Goal: Information Seeking & Learning: Check status

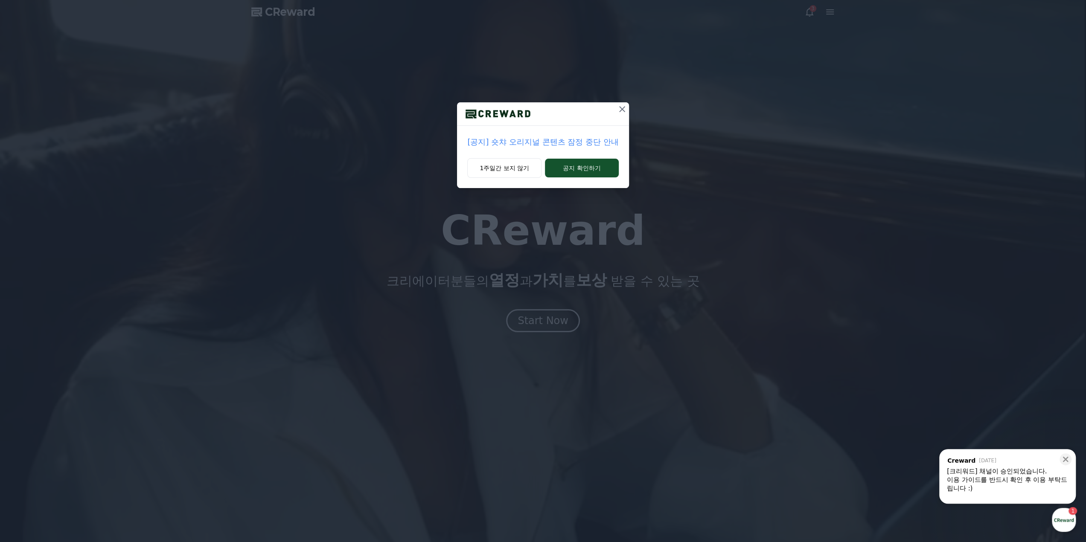
click at [540, 142] on p "[공지] 숏챠 오리지널 콘텐츠 잠정 중단 안내" at bounding box center [542, 142] width 151 height 12
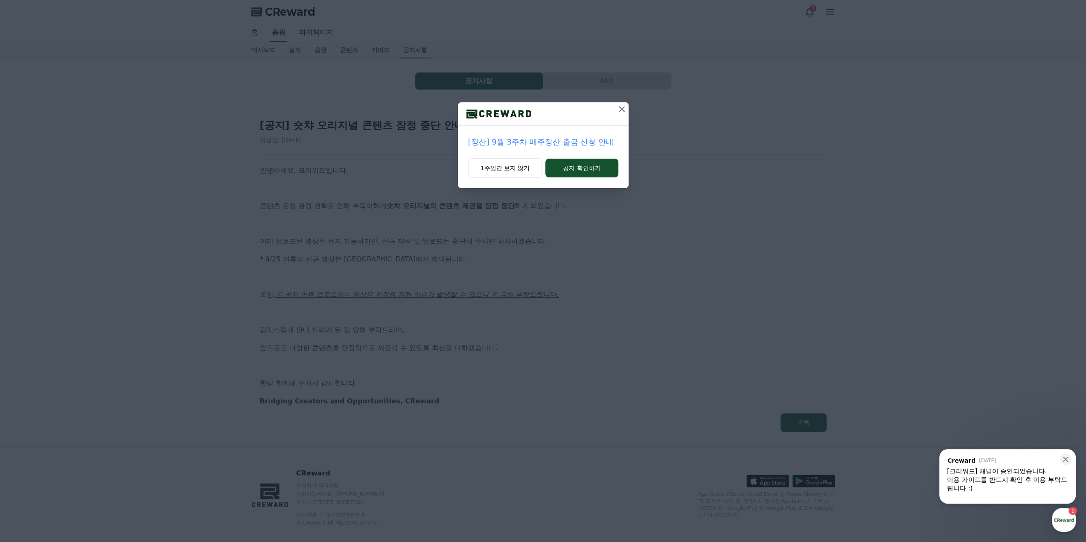
click at [540, 142] on p "[정산] 9월 3주차 매주정산 출금 신청 안내" at bounding box center [543, 142] width 150 height 12
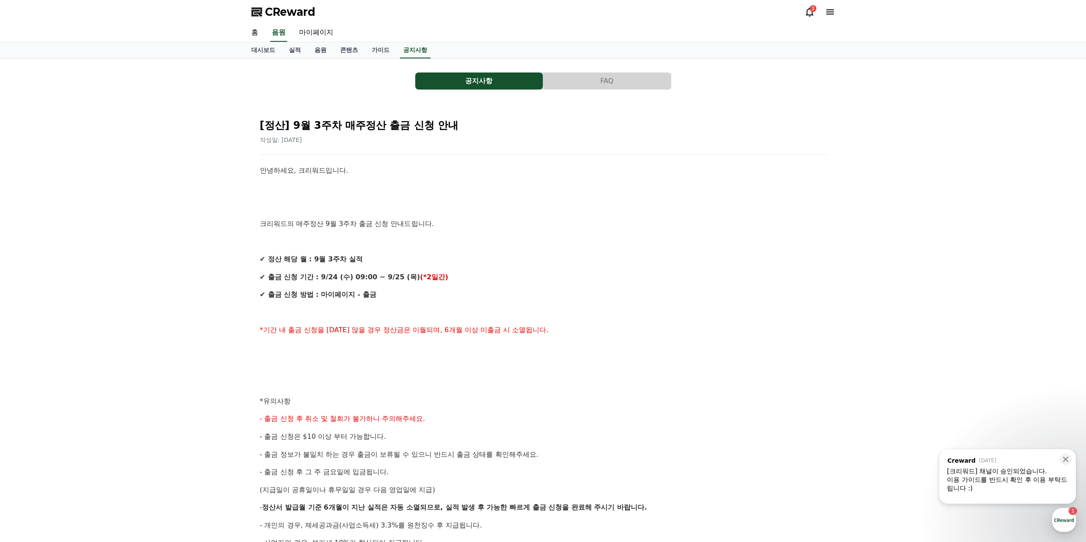
click at [1023, 471] on div "[크리워드] 채널이 승인되었습니다." at bounding box center [1007, 471] width 121 height 9
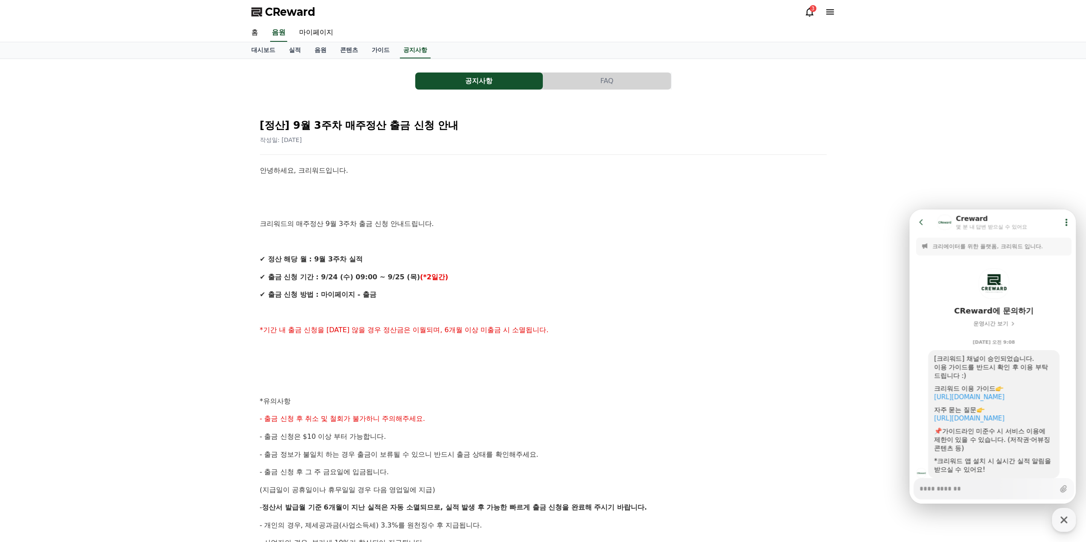
scroll to position [26, 0]
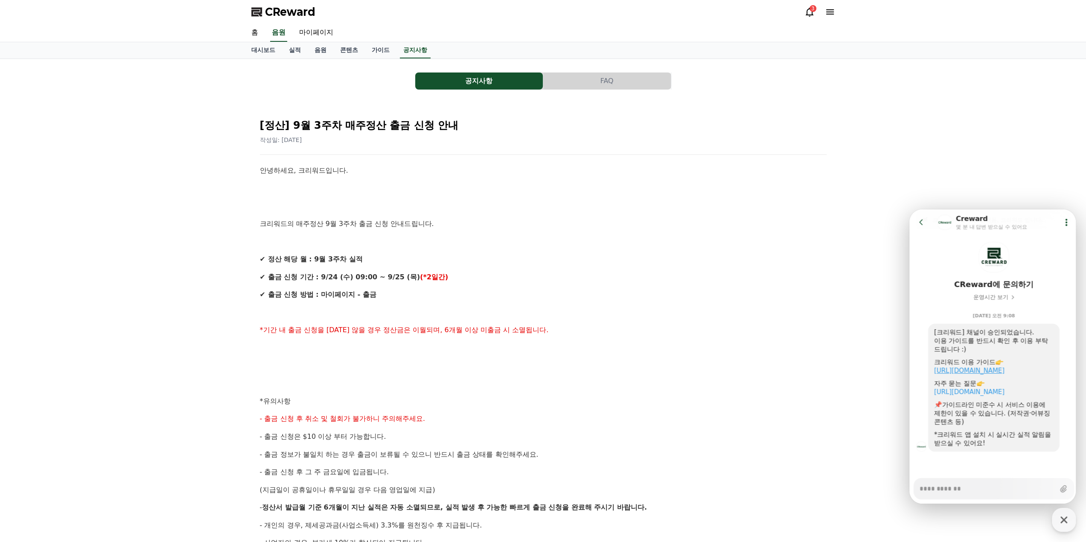
click at [1005, 372] on link "[URL][DOMAIN_NAME]" at bounding box center [969, 371] width 70 height 8
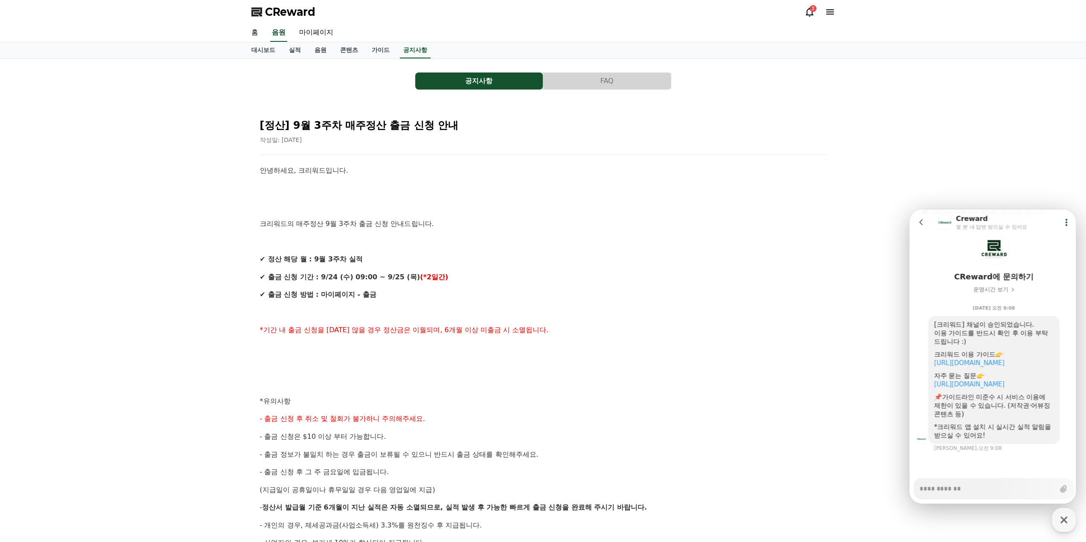
click at [55, 212] on div "공지사항 FAQ [정산] 9월 3주차 매주정산 출금 신청 안내 작성일: [DATE] 안녕하세요, 크리워드입니다. 크리워드의 매주정산 9월 3주…" at bounding box center [543, 378] width 1086 height 638
click at [1069, 522] on icon "button" at bounding box center [1063, 520] width 15 height 15
type textarea "*"
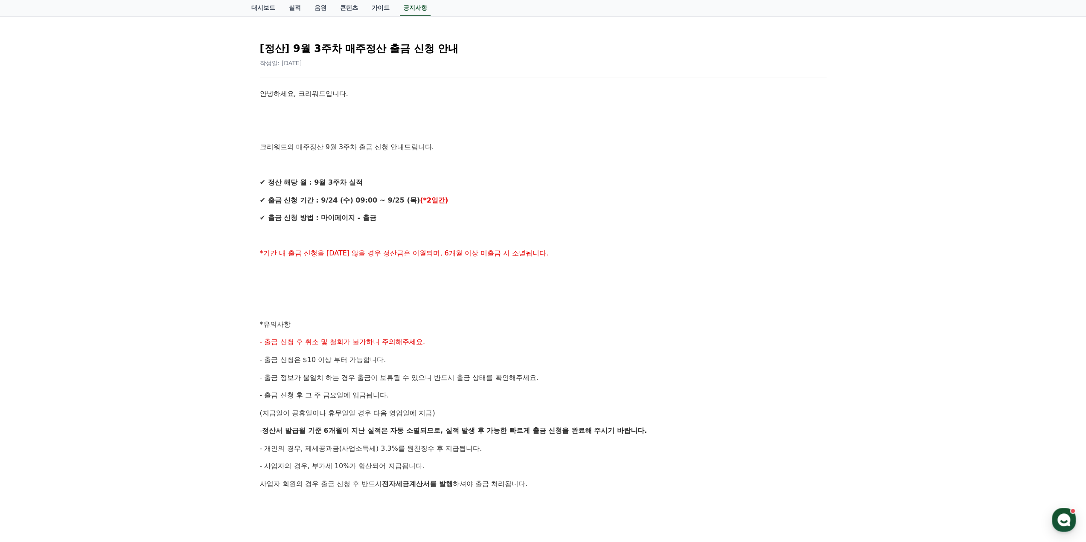
scroll to position [0, 0]
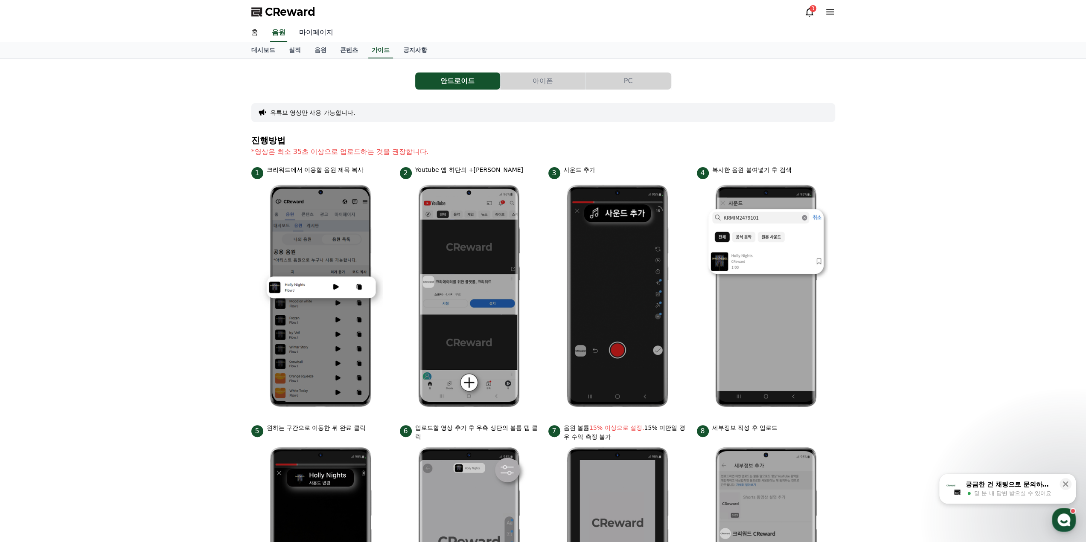
click at [325, 32] on link "마이페이지" at bounding box center [316, 33] width 48 height 18
select select "**********"
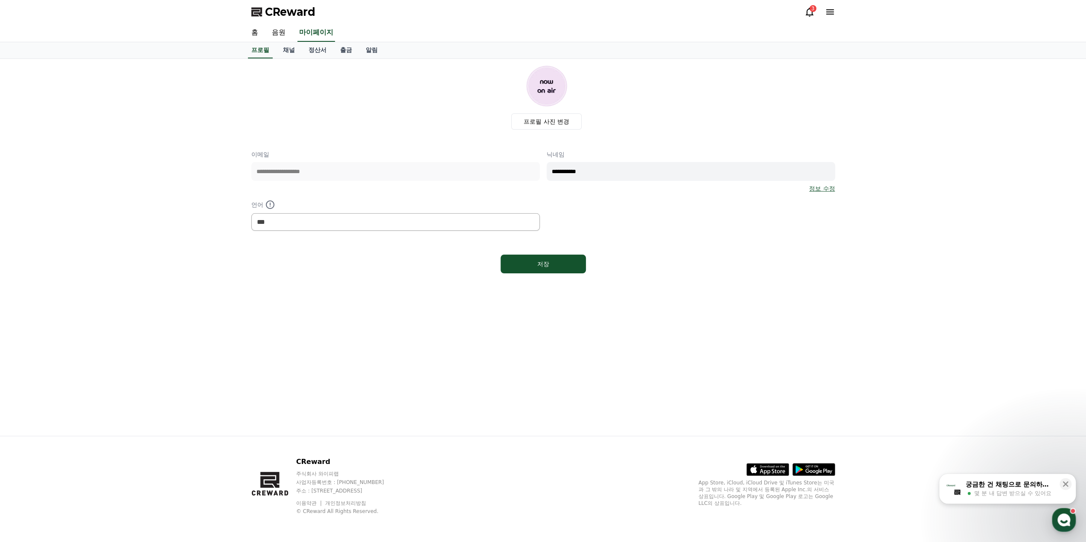
click at [813, 14] on icon at bounding box center [809, 12] width 10 height 10
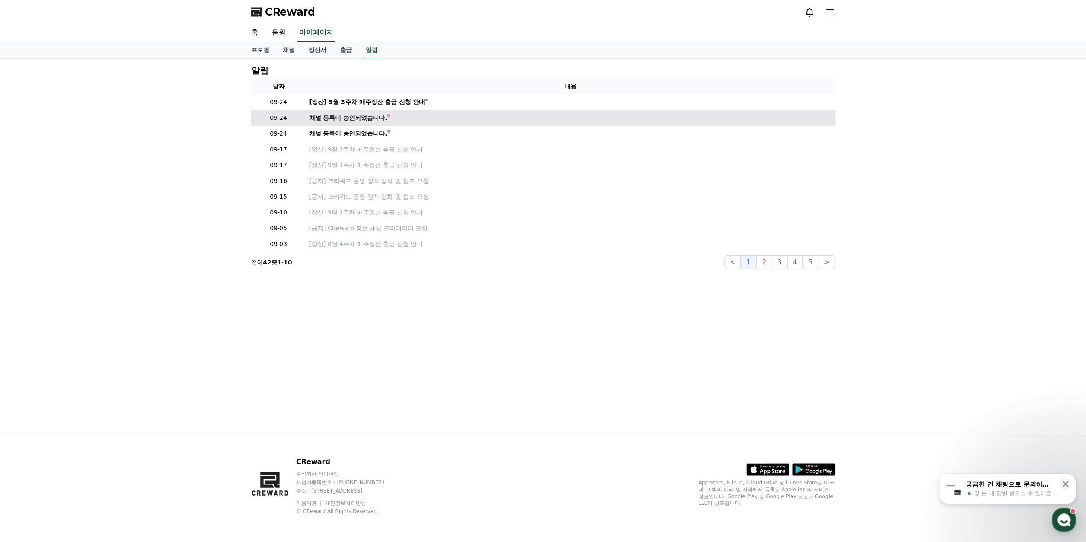
click at [374, 116] on div "채널 등록이 승인되었습니다." at bounding box center [348, 118] width 78 height 9
click at [322, 117] on div "채널 등록이 승인되었습니다." at bounding box center [348, 118] width 78 height 9
click at [831, 14] on icon at bounding box center [830, 11] width 8 height 5
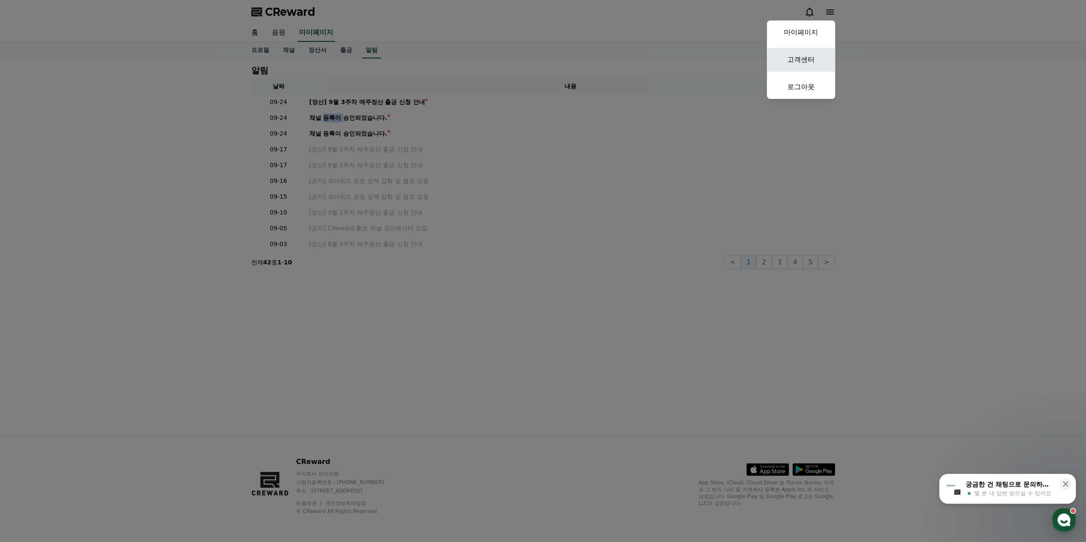
click at [801, 60] on link "고객센터" at bounding box center [801, 60] width 68 height 24
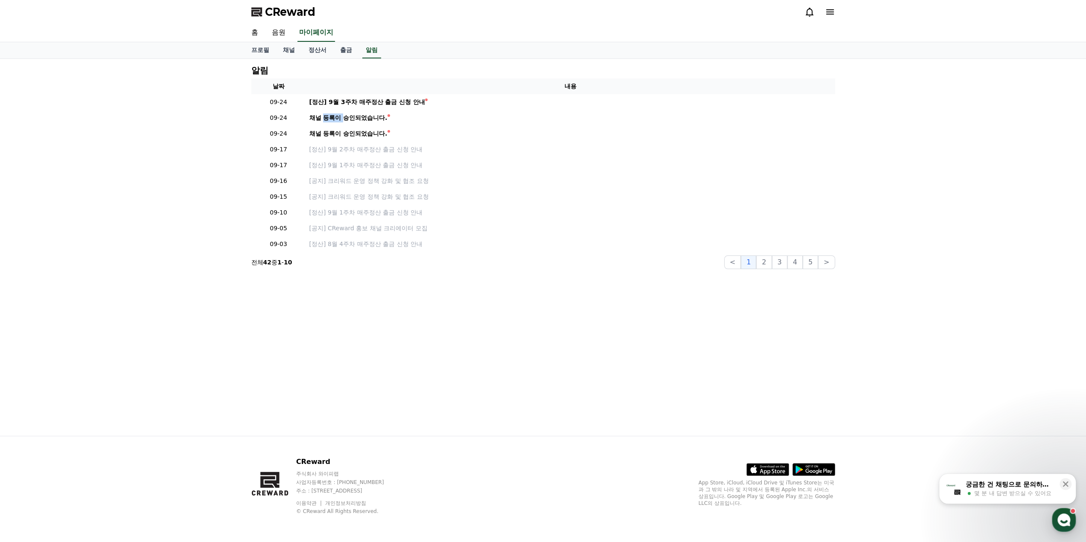
click at [287, 11] on span "CReward" at bounding box center [290, 12] width 50 height 14
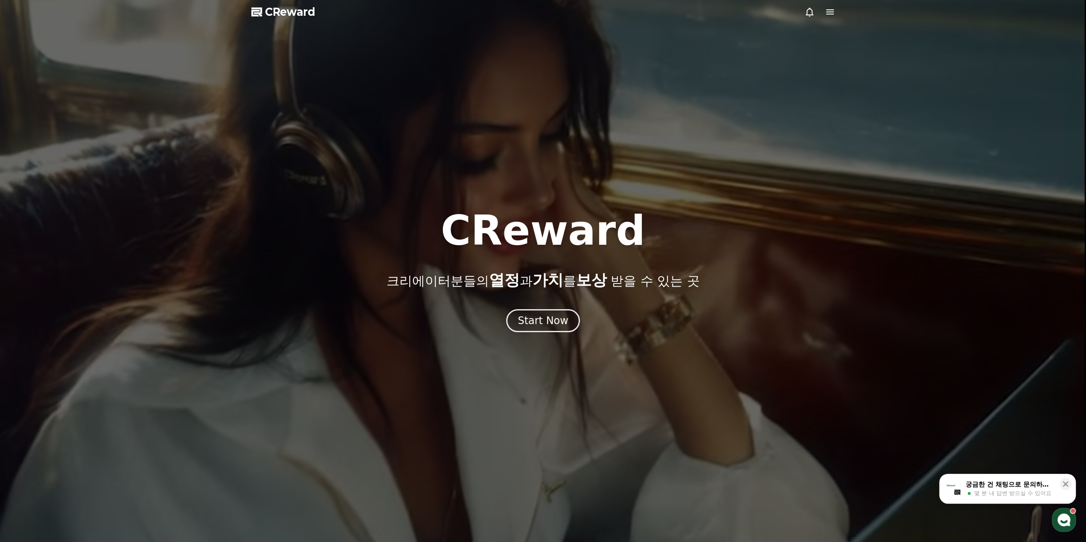
click at [836, 12] on div at bounding box center [543, 271] width 1086 height 542
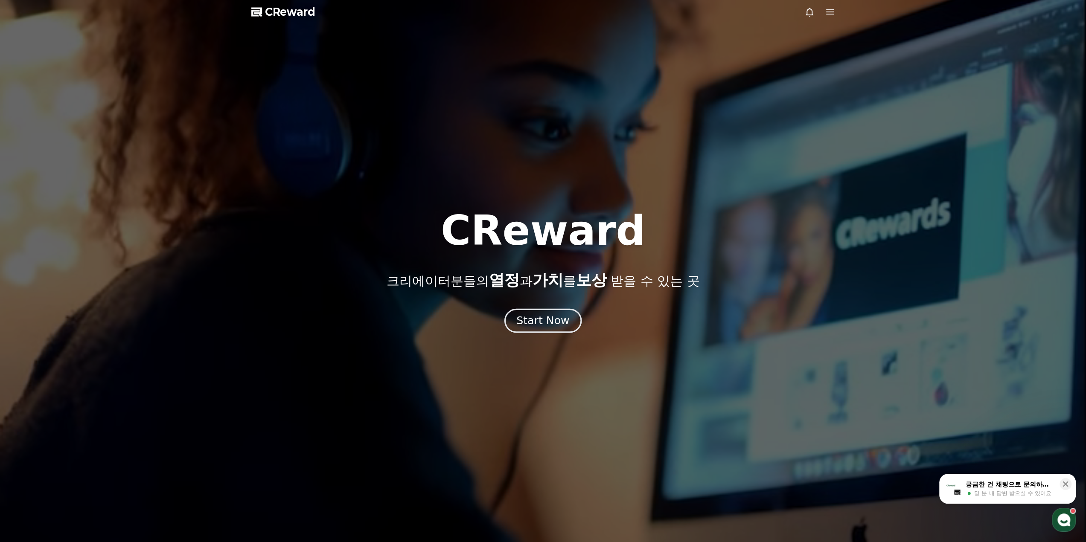
click at [534, 319] on div "Start Now" at bounding box center [542, 321] width 53 height 15
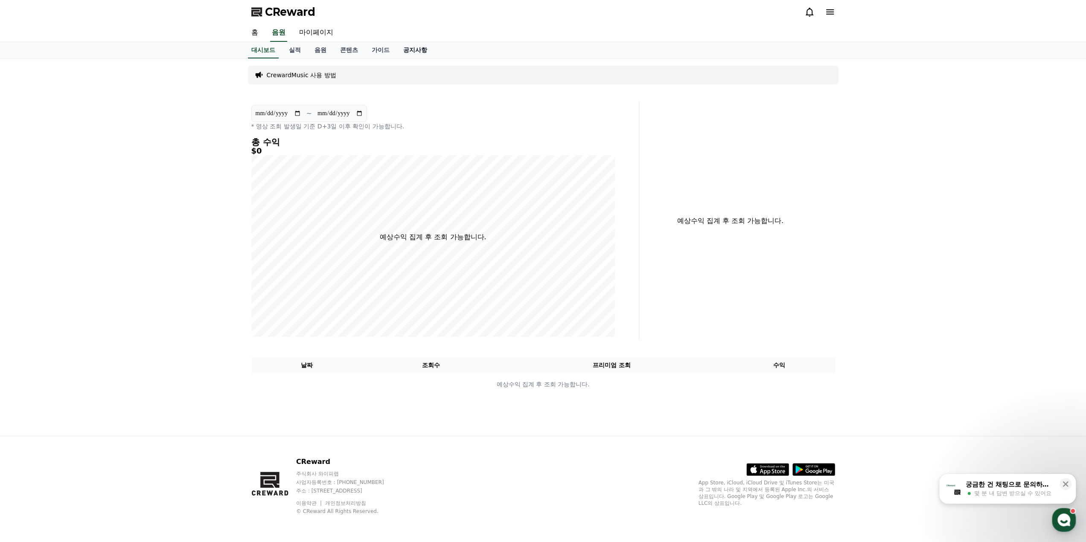
click at [416, 47] on link "공지사항" at bounding box center [415, 50] width 38 height 16
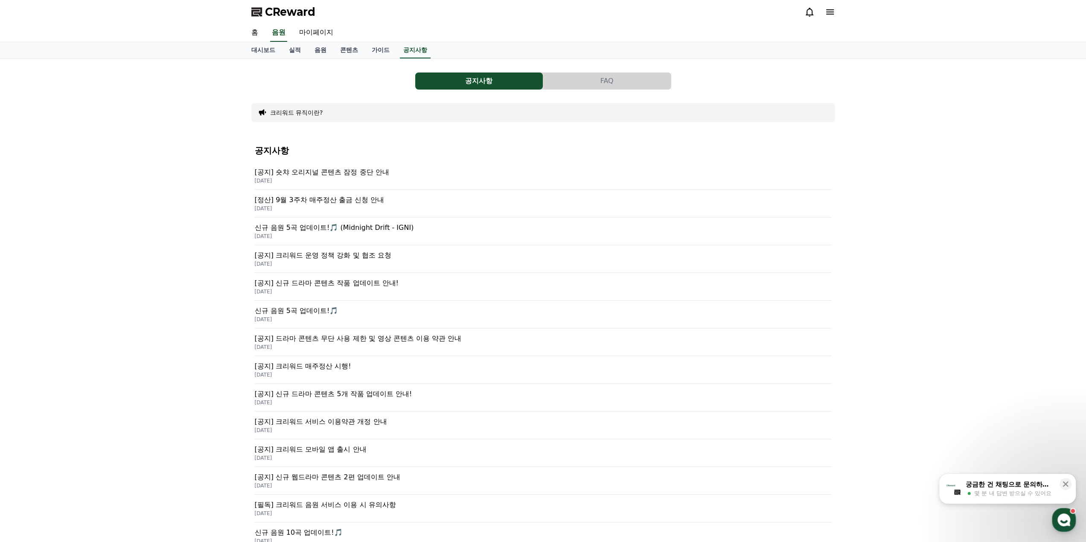
click at [352, 172] on p "[공지] 숏챠 오리지널 콘텐츠 잠정 중단 안내" at bounding box center [543, 172] width 577 height 10
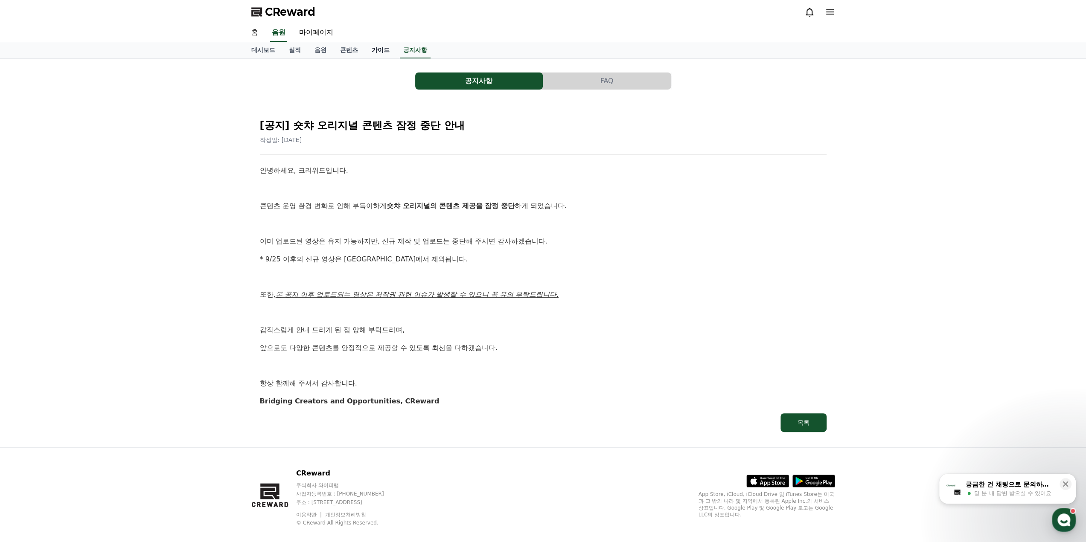
click at [379, 52] on link "가이드" at bounding box center [381, 50] width 32 height 16
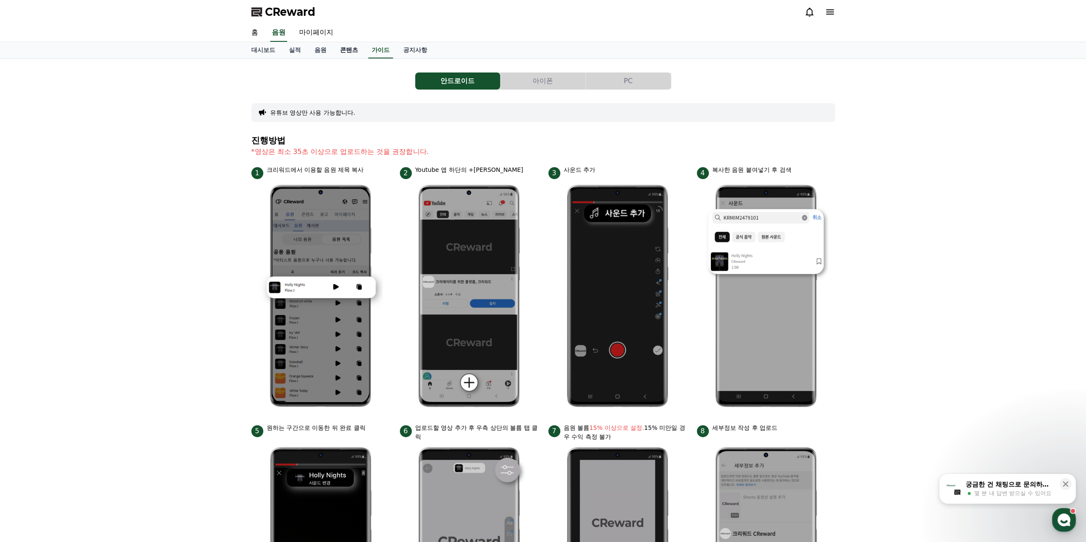
click at [348, 54] on link "콘텐츠" at bounding box center [349, 50] width 32 height 16
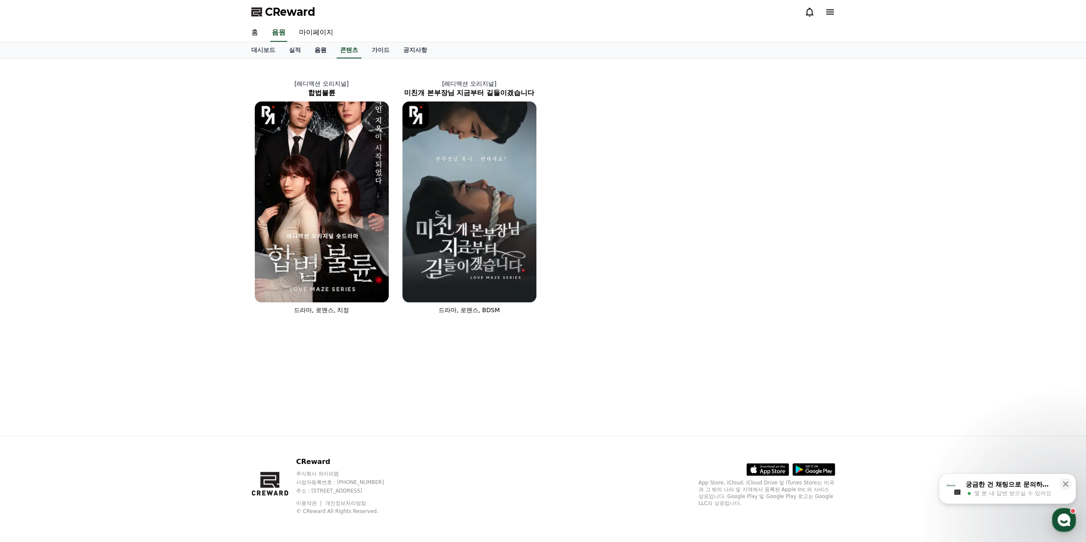
click at [323, 53] on link "음원" at bounding box center [321, 50] width 26 height 16
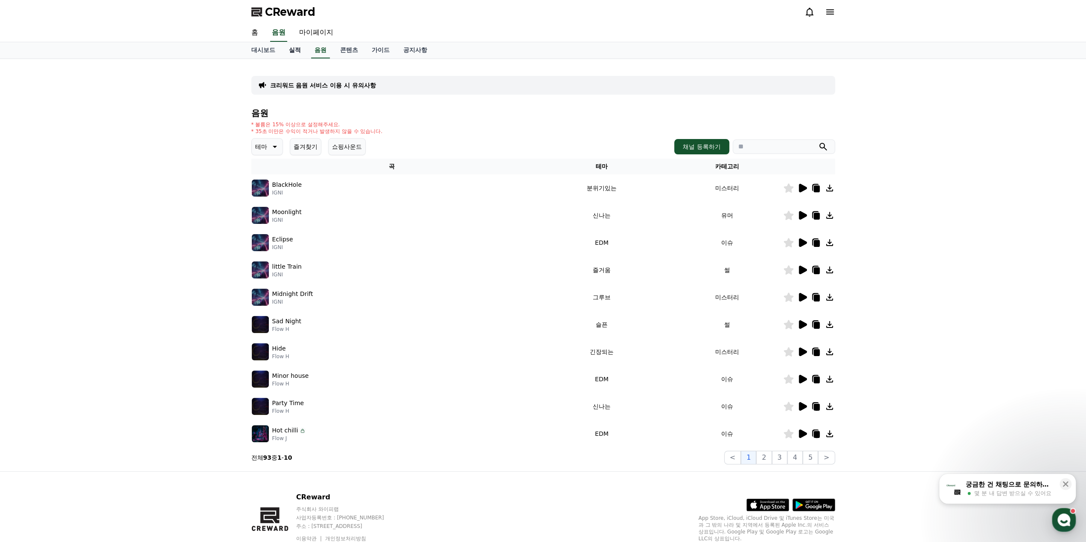
click at [304, 52] on link "실적" at bounding box center [295, 50] width 26 height 16
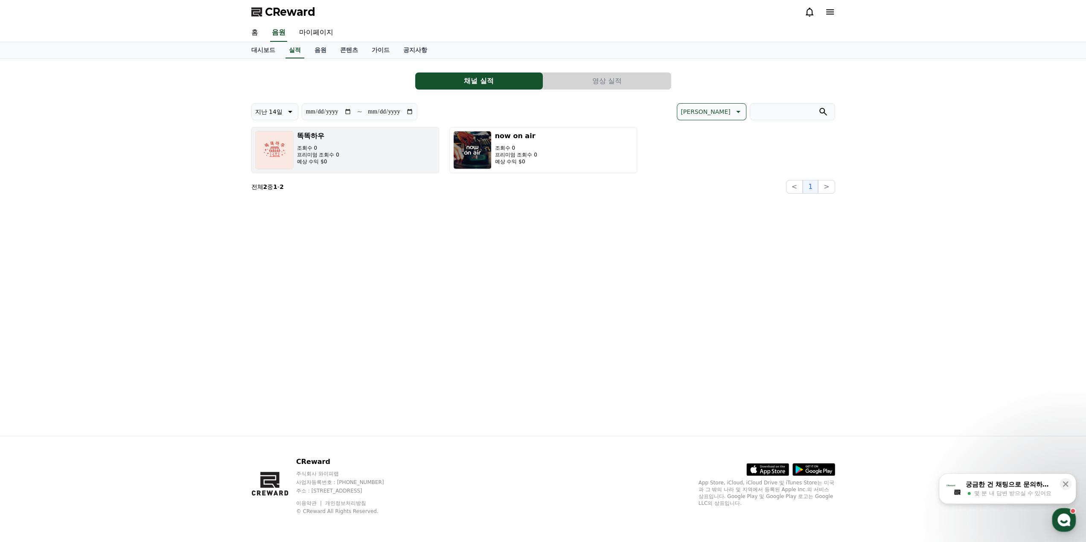
click at [355, 158] on button "똑똑하우 조회수 0 프리미엄 조회수 0 예상 수익 $0" at bounding box center [345, 150] width 188 height 46
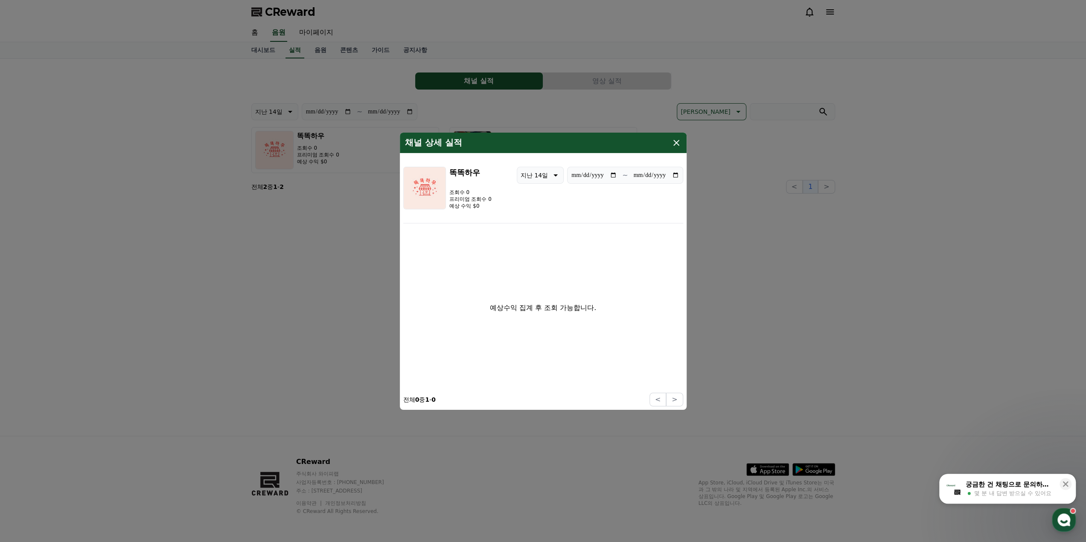
click at [678, 143] on icon "modal" at bounding box center [676, 142] width 10 height 10
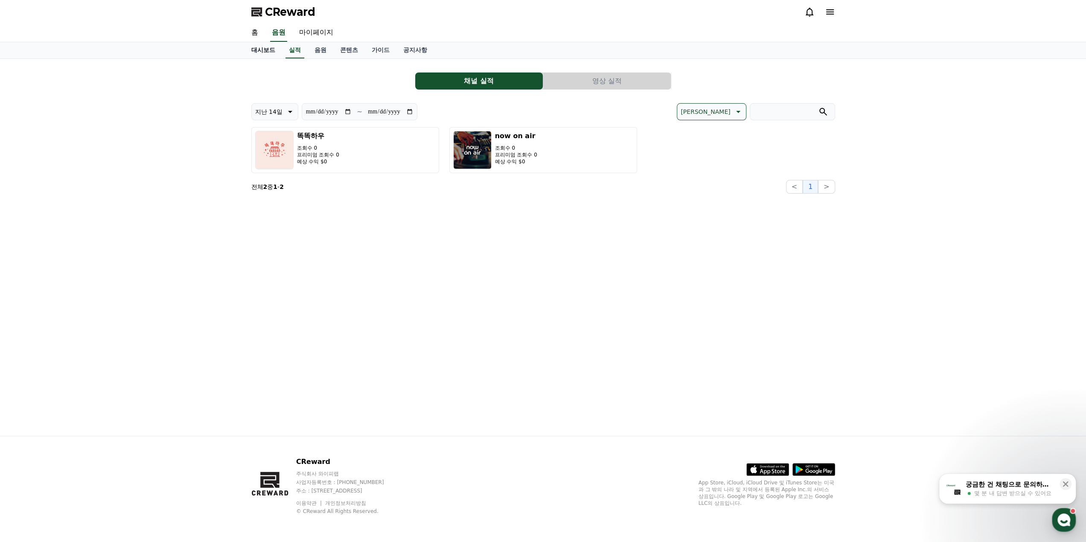
click at [259, 53] on link "대시보드" at bounding box center [264, 50] width 38 height 16
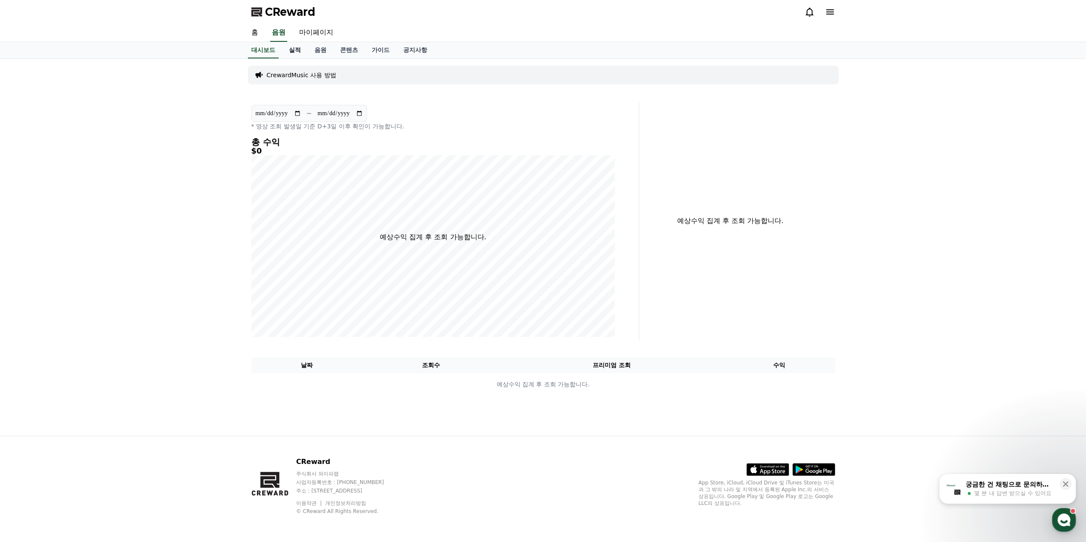
click at [288, 52] on link "실적" at bounding box center [295, 50] width 26 height 16
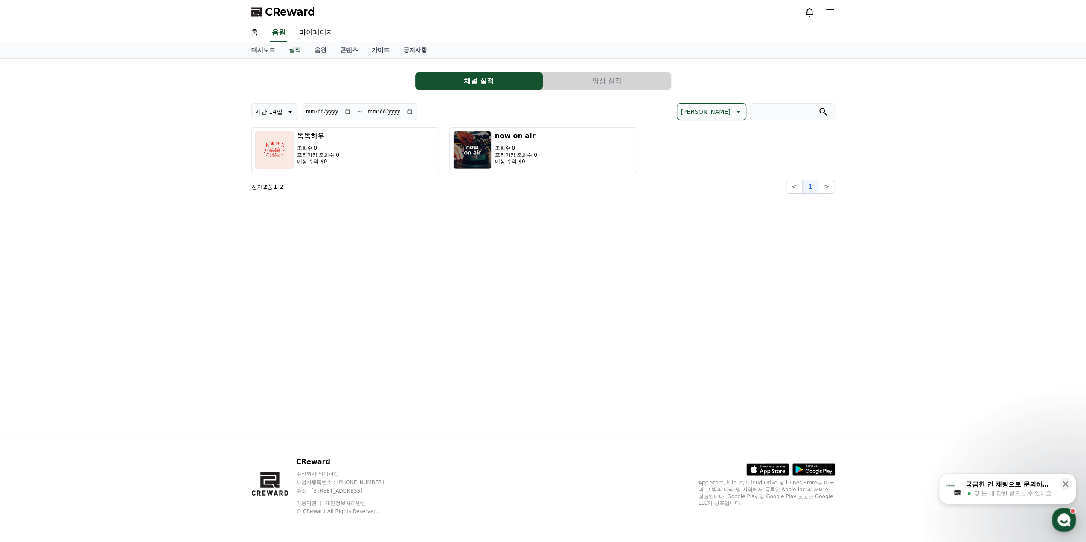
click at [647, 81] on button "영상 실적" at bounding box center [607, 81] width 128 height 17
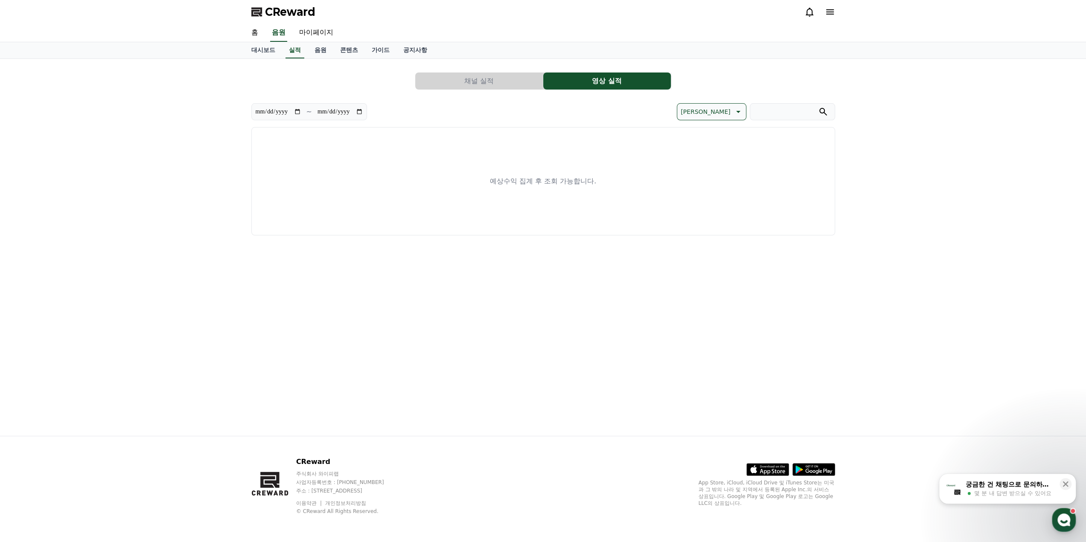
click at [481, 77] on button "채널 실적" at bounding box center [479, 81] width 128 height 17
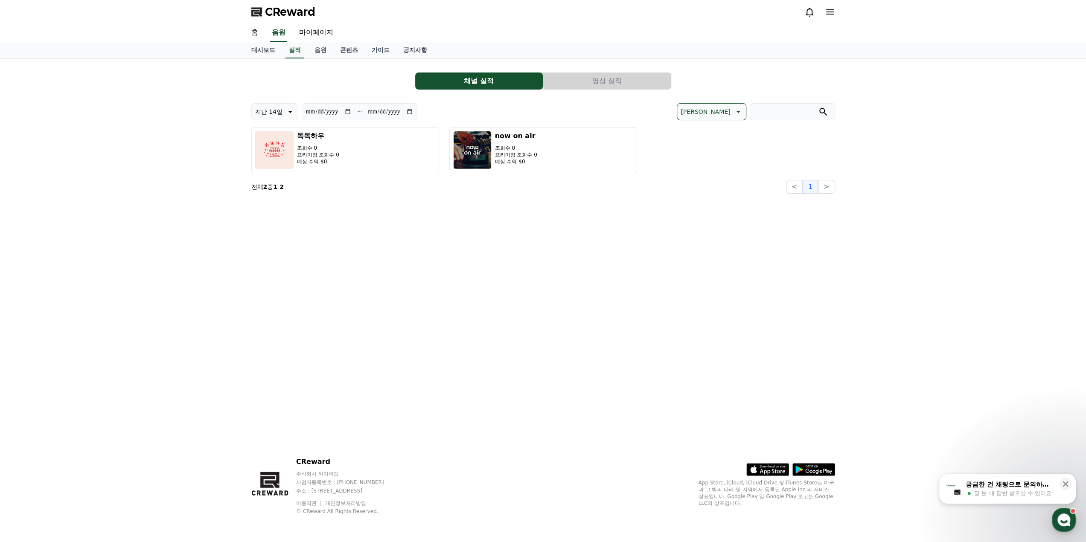
click at [830, 13] on icon at bounding box center [830, 12] width 10 height 10
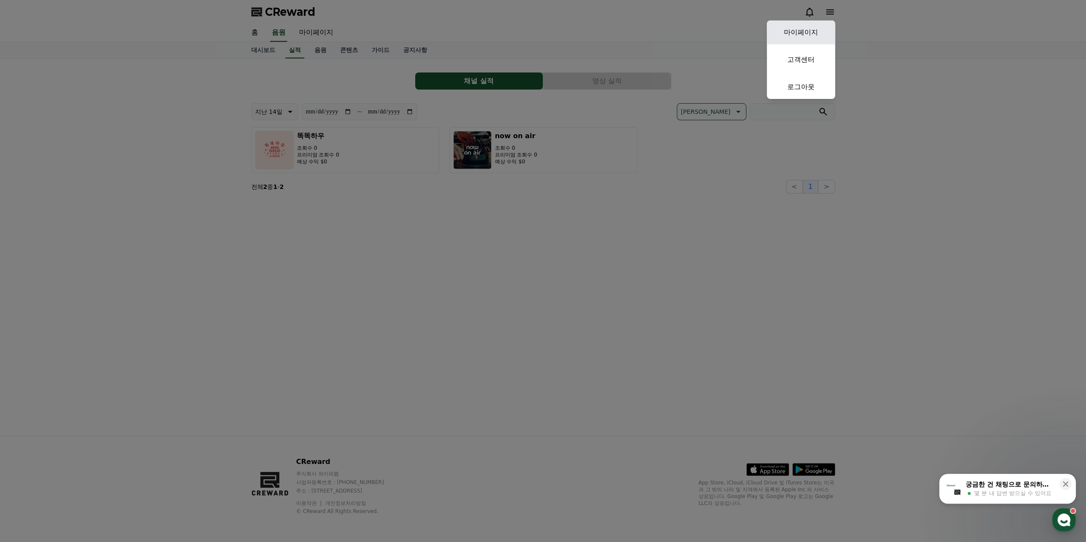
click at [799, 35] on link "마이페이지" at bounding box center [801, 32] width 68 height 24
select select "**********"
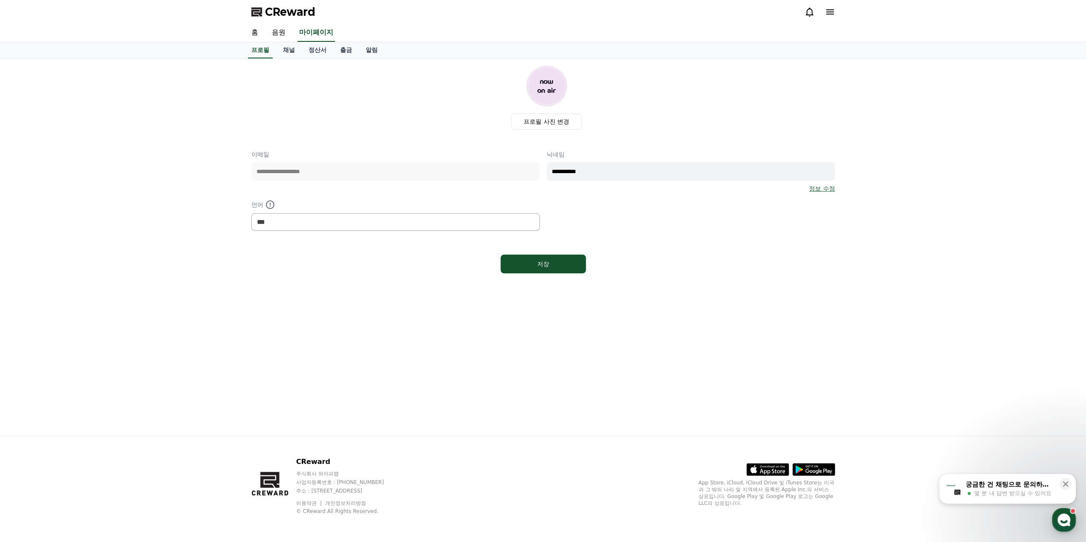
click at [269, 253] on div "저장" at bounding box center [543, 264] width 584 height 26
click at [256, 30] on link "홈" at bounding box center [255, 33] width 20 height 18
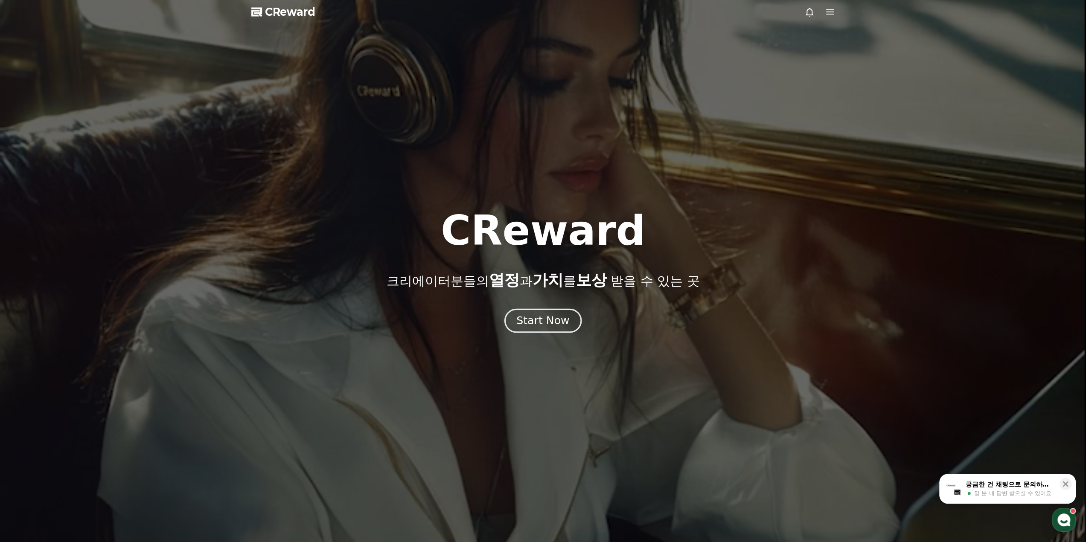
click at [562, 321] on div "Start Now" at bounding box center [542, 321] width 53 height 15
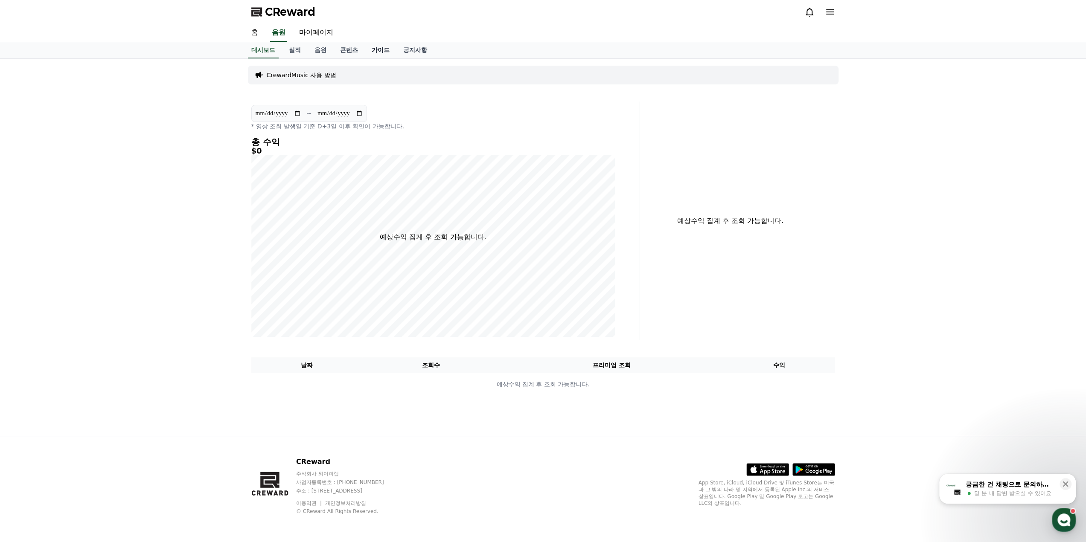
click at [386, 49] on link "가이드" at bounding box center [381, 50] width 32 height 16
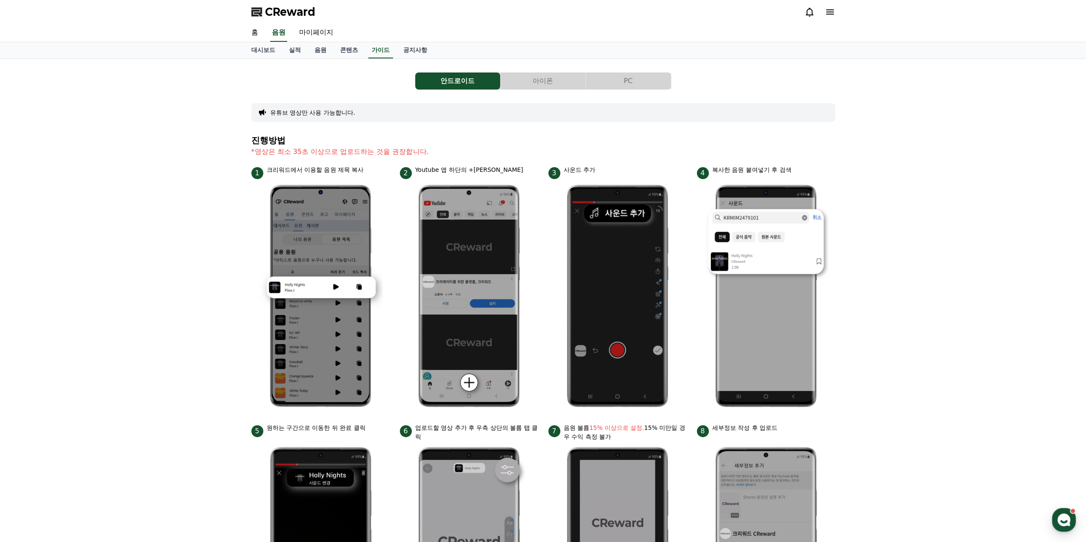
click at [641, 85] on button "PC" at bounding box center [628, 81] width 85 height 17
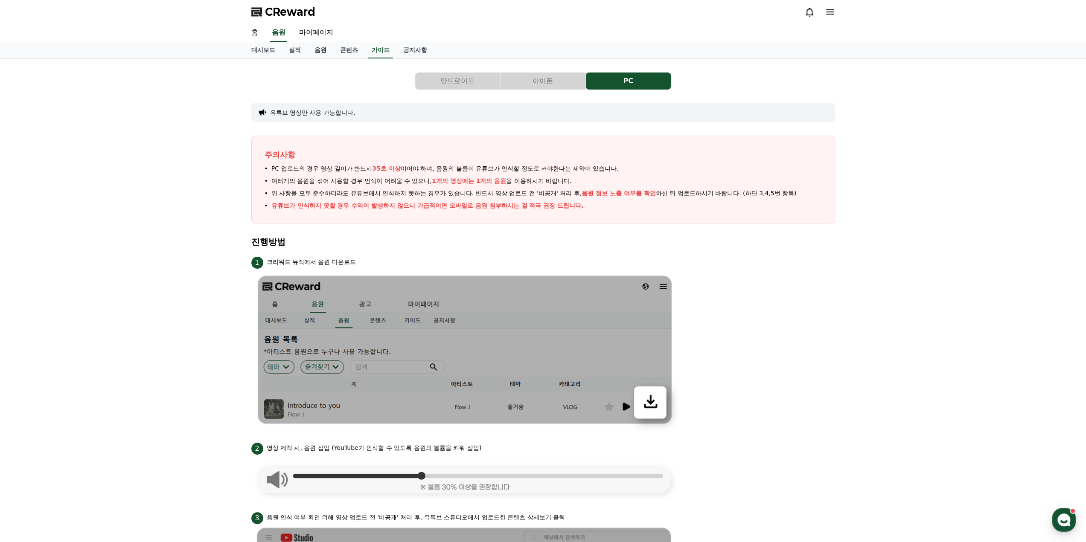
drag, startPoint x: 351, startPoint y: 52, endPoint x: 321, endPoint y: 52, distance: 29.9
click at [351, 52] on link "콘텐츠" at bounding box center [349, 50] width 32 height 16
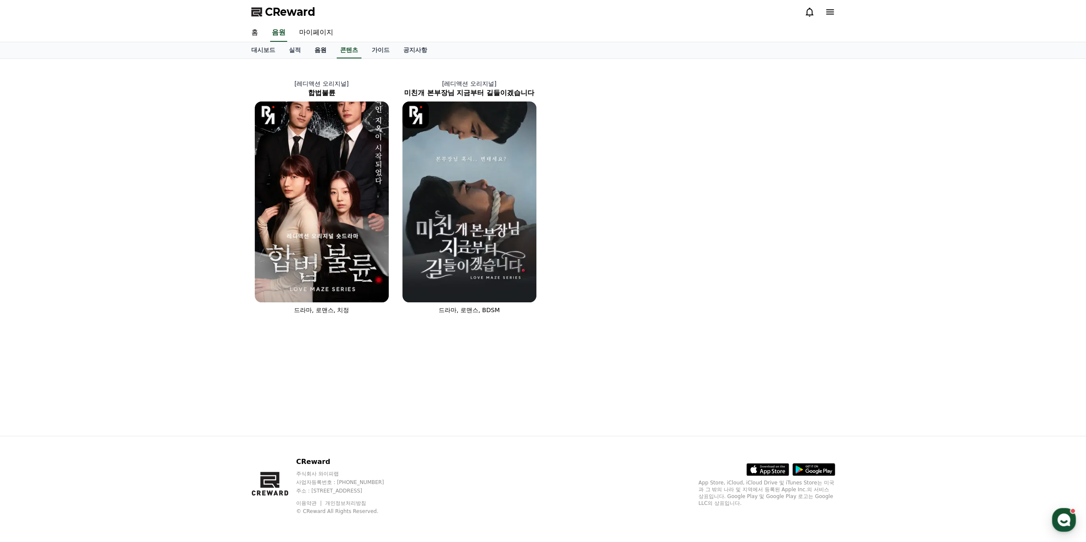
click at [316, 51] on link "음원" at bounding box center [321, 50] width 26 height 16
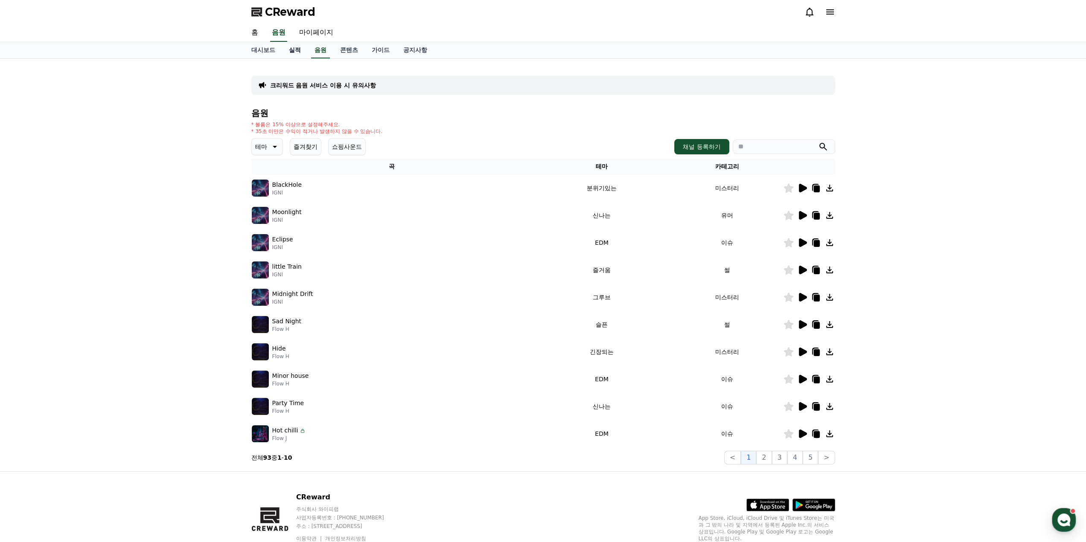
click at [295, 52] on link "실적" at bounding box center [295, 50] width 26 height 16
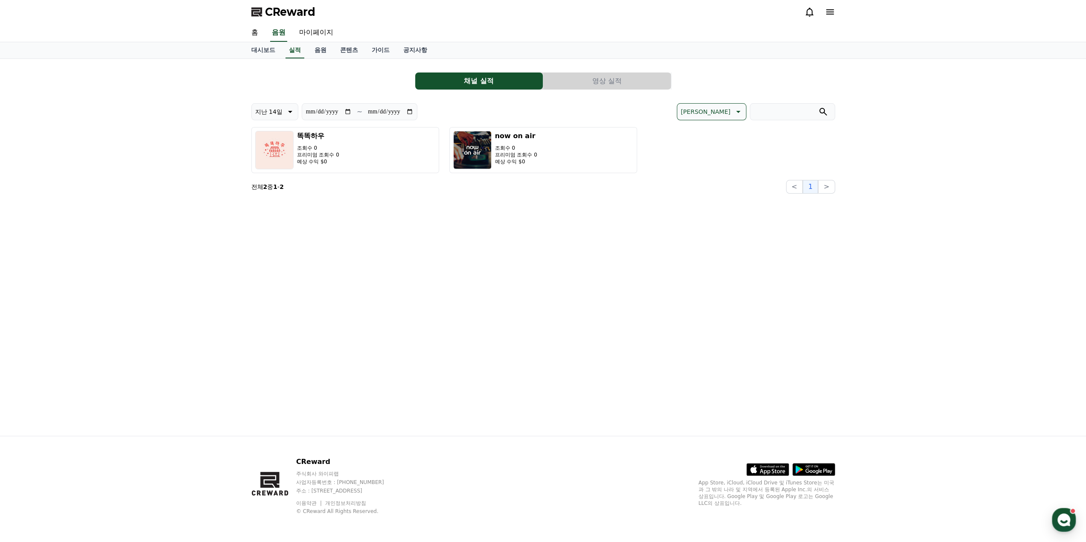
click at [673, 182] on section "전체 2 중 1 - 2 < 1 >" at bounding box center [543, 187] width 584 height 14
click at [528, 152] on p "프리미엄 조회수 0" at bounding box center [516, 155] width 42 height 7
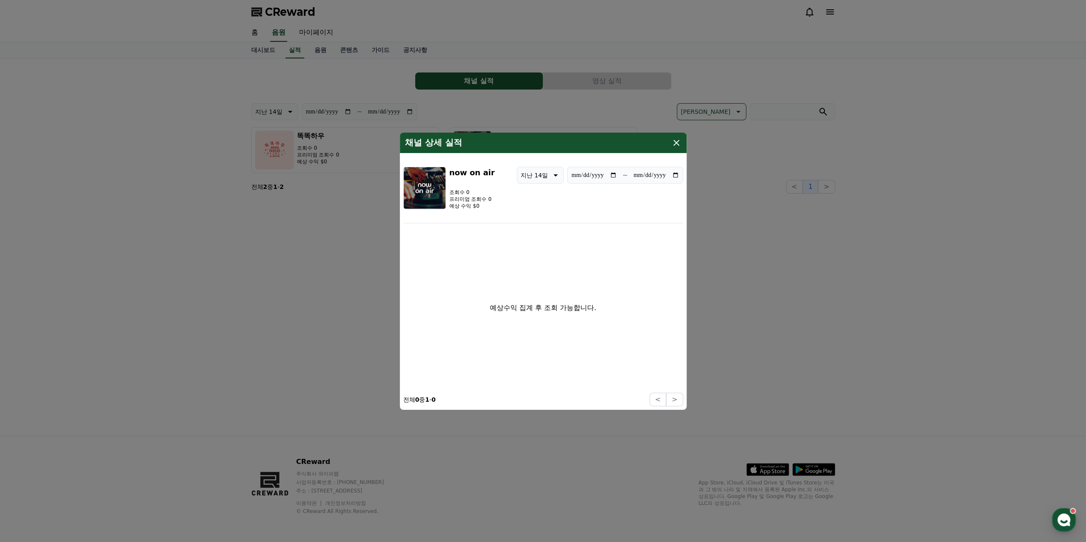
click at [329, 146] on button "close modal" at bounding box center [543, 271] width 1086 height 542
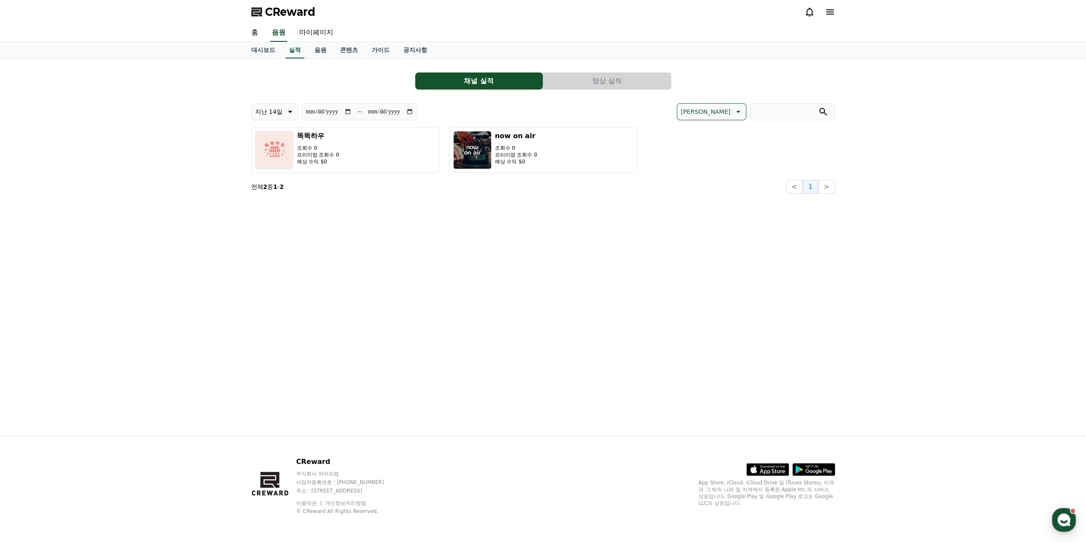
click at [329, 146] on p "조회수 0" at bounding box center [318, 148] width 42 height 7
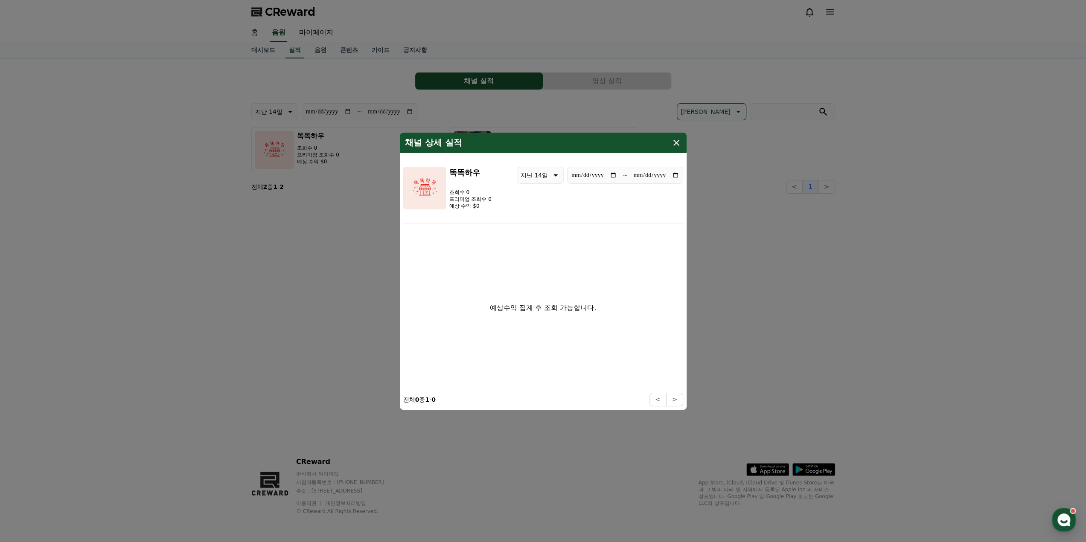
click at [147, 169] on button "close modal" at bounding box center [543, 271] width 1086 height 542
